Goal: Information Seeking & Learning: Learn about a topic

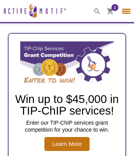
select select "[GEOGRAPHIC_DATA]"
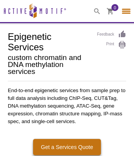
select select "[GEOGRAPHIC_DATA]"
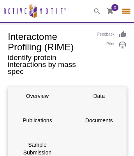
select select "[GEOGRAPHIC_DATA]"
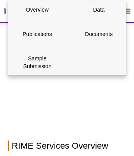
scroll to position [2502, 2]
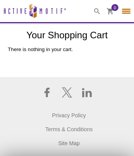
select select "[GEOGRAPHIC_DATA]"
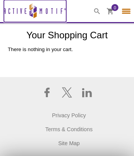
click at [35, 11] on icon at bounding box center [34, 10] width 3 height 6
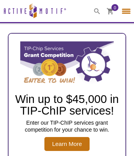
select select "[GEOGRAPHIC_DATA]"
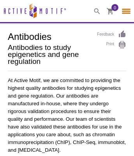
select select "[GEOGRAPHIC_DATA]"
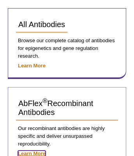
click at [32, 153] on strong "Learn More" at bounding box center [32, 154] width 28 height 6
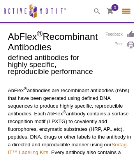
select select "[GEOGRAPHIC_DATA]"
